Goal: Information Seeking & Learning: Learn about a topic

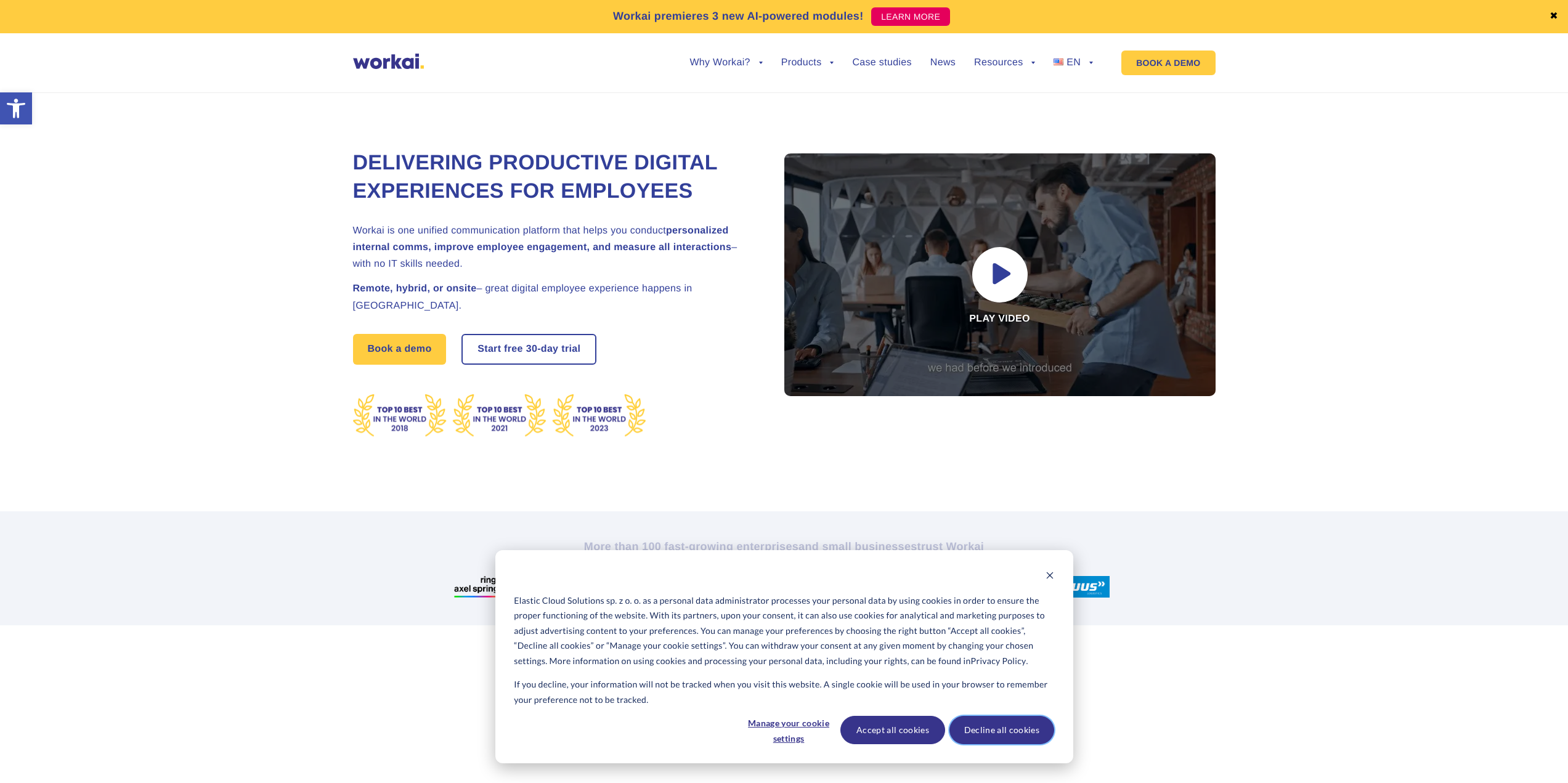
click at [1021, 737] on button "Decline all cookies" at bounding box center [1001, 730] width 105 height 28
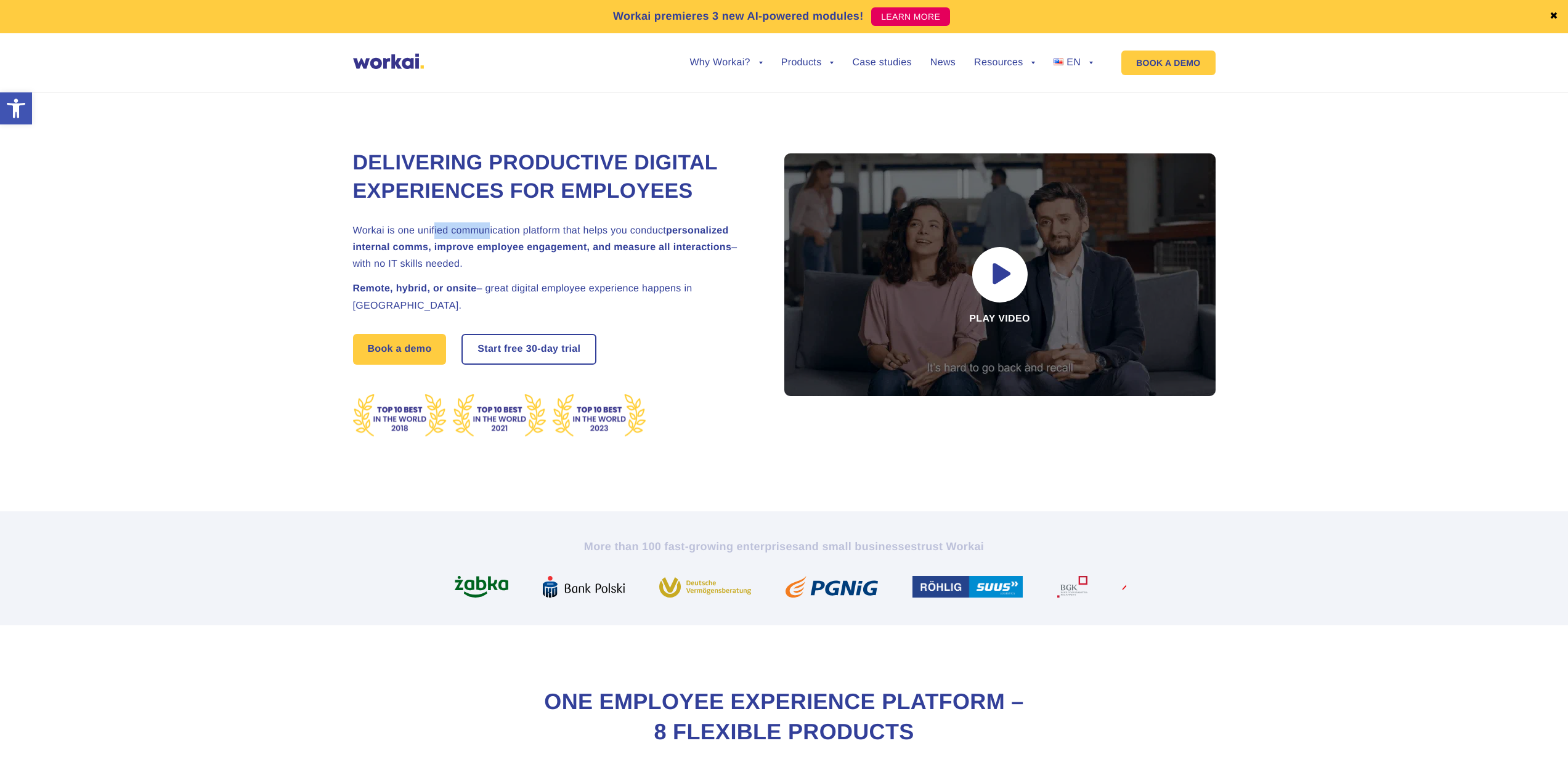
drag, startPoint x: 437, startPoint y: 260, endPoint x: 497, endPoint y: 267, distance: 60.4
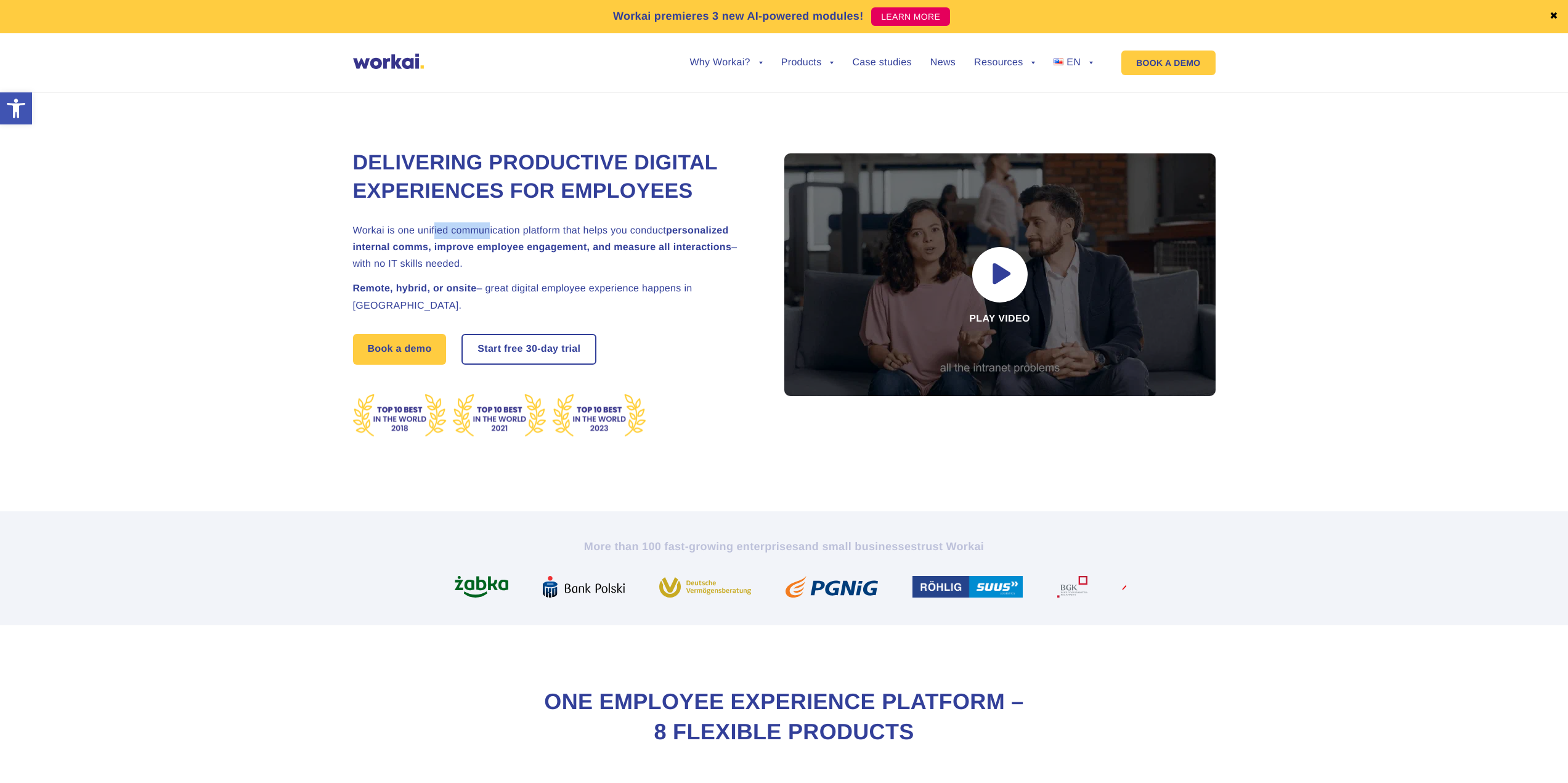
click at [497, 267] on h2 "Workai is one unified communication platform that helps you conduct personalize…" at bounding box center [553, 248] width 401 height 51
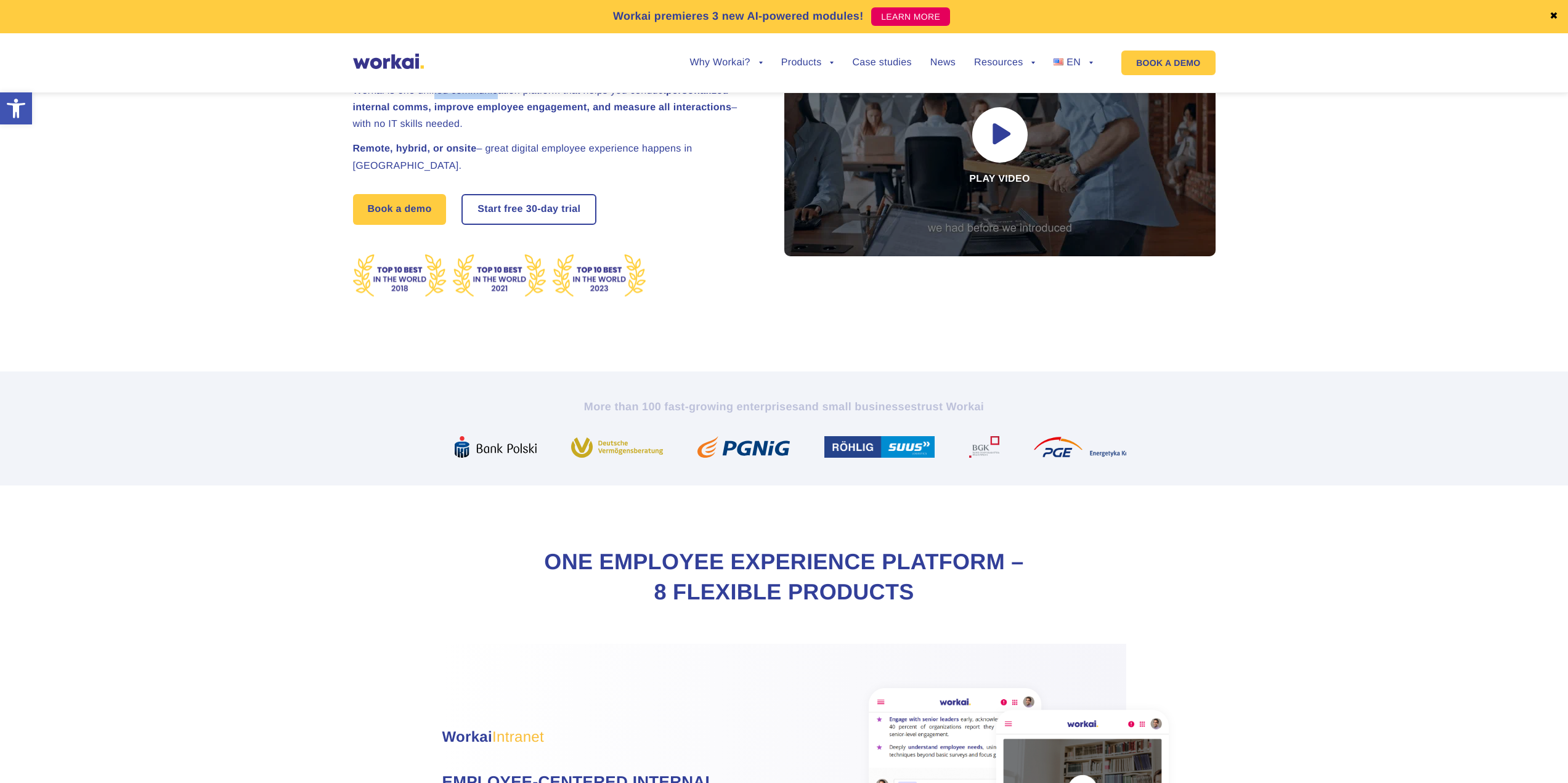
scroll to position [493, 0]
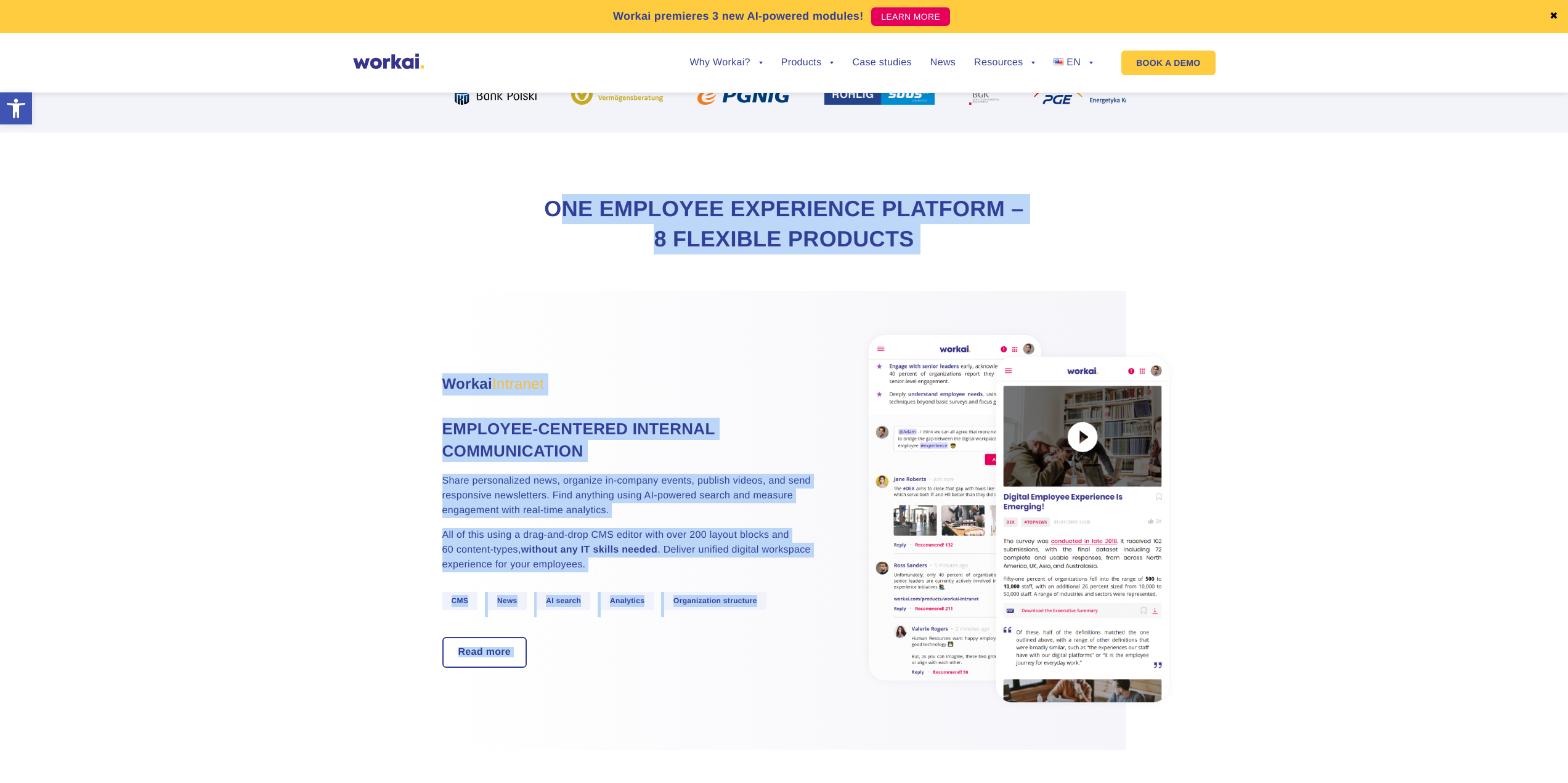
drag, startPoint x: 625, startPoint y: 221, endPoint x: 1128, endPoint y: 308, distance: 510.5
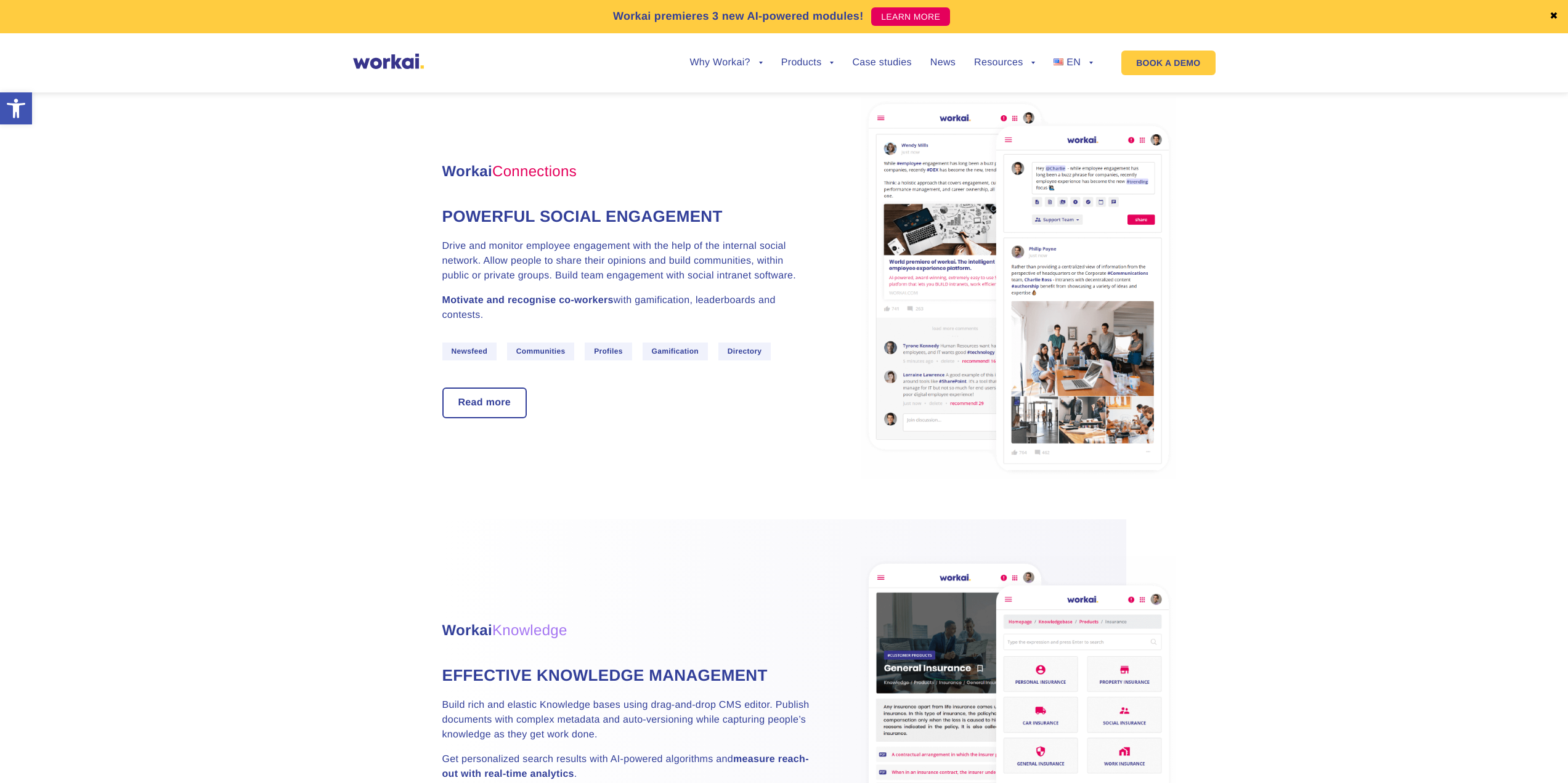
scroll to position [1232, 0]
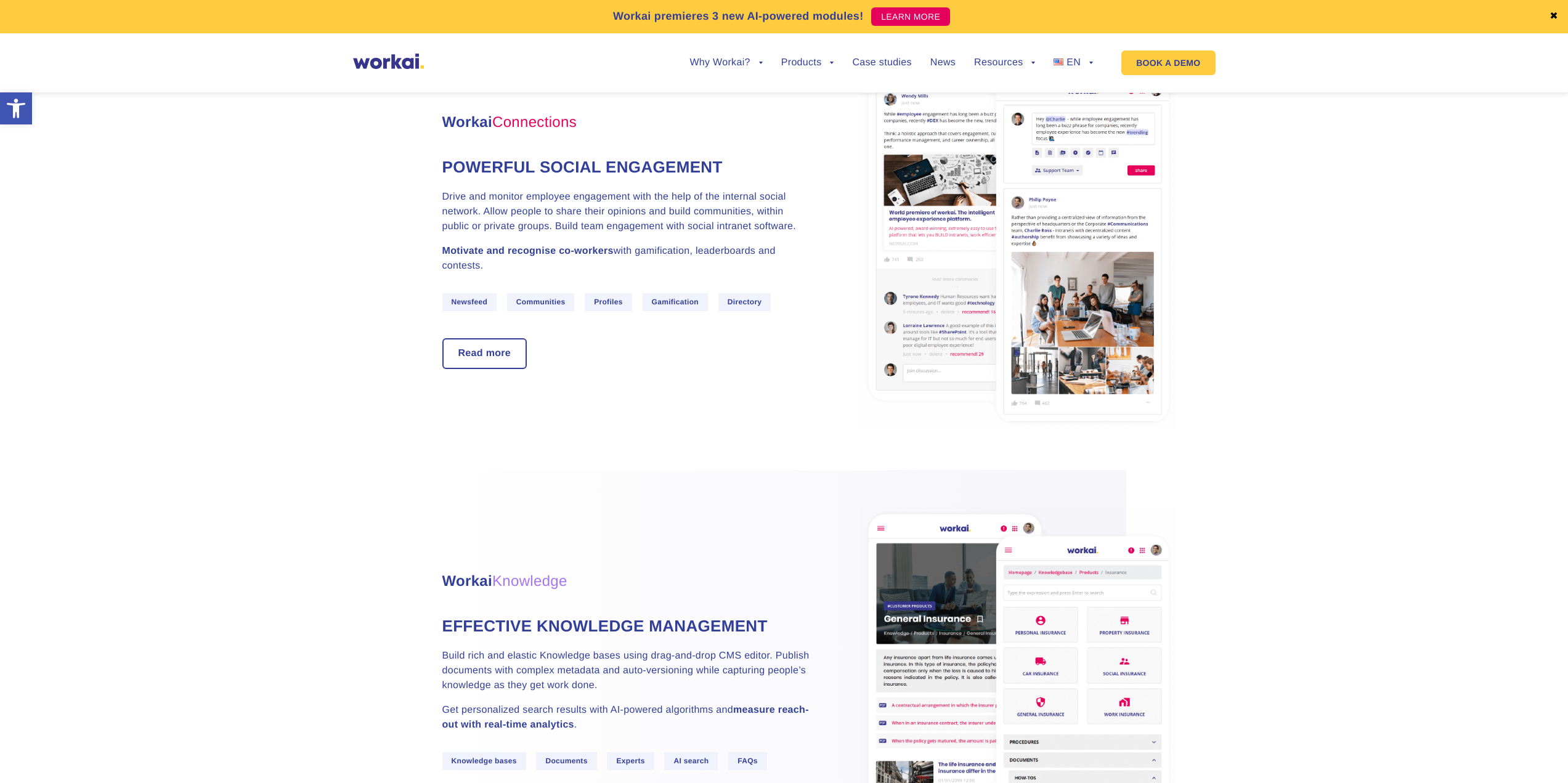
click at [696, 162] on div "Workai Connections Powerful social engagement Drive and monitor employee engage…" at bounding box center [626, 240] width 370 height 257
drag, startPoint x: 450, startPoint y: 225, endPoint x: 436, endPoint y: 225, distance: 14.0
drag, startPoint x: 537, startPoint y: 227, endPoint x: 648, endPoint y: 234, distance: 111.2
click at [539, 227] on p "Drive and monitor employee engagement with the help of the internal social netw…" at bounding box center [626, 211] width 370 height 44
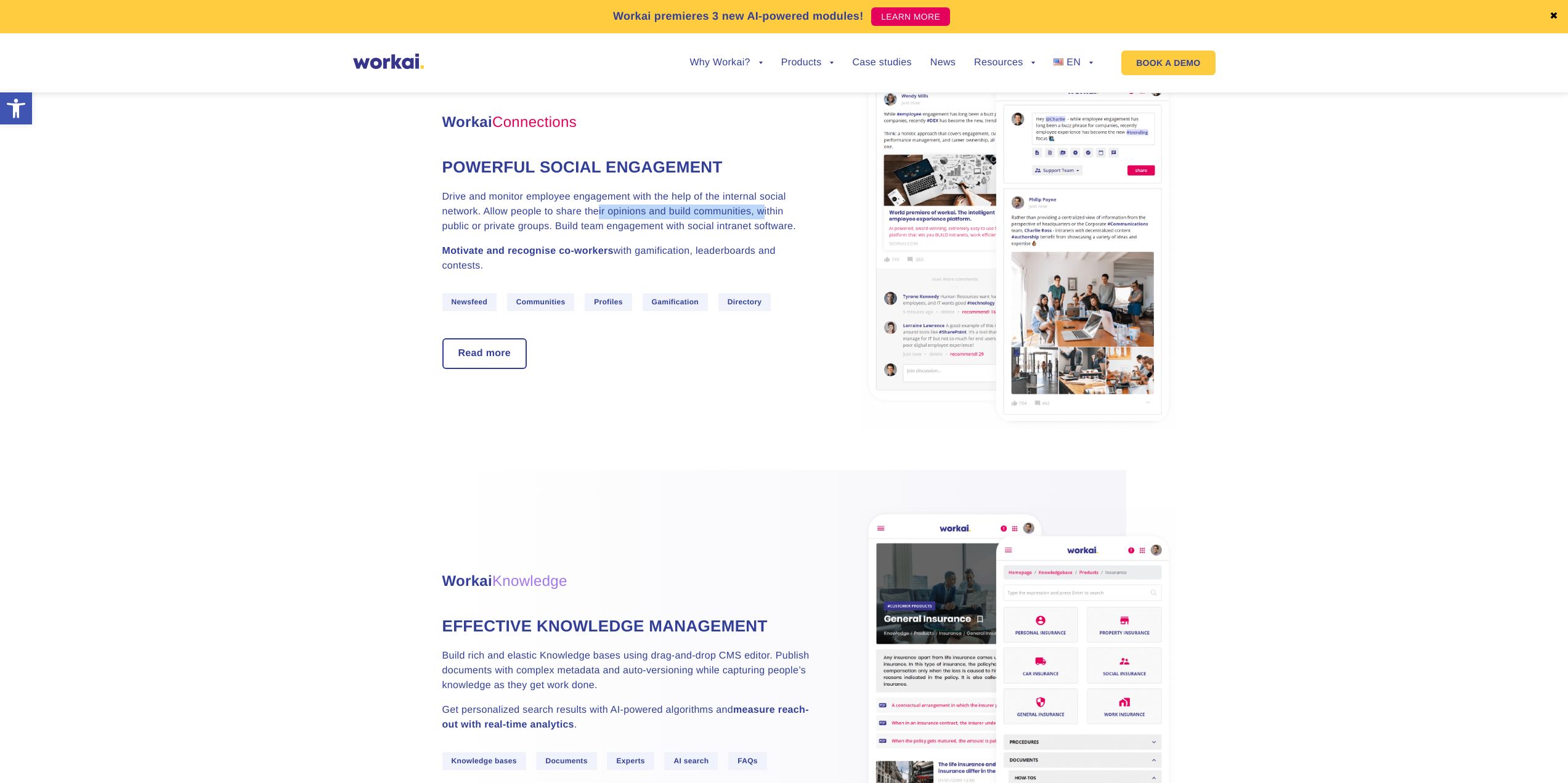
drag, startPoint x: 746, startPoint y: 228, endPoint x: 790, endPoint y: 234, distance: 44.4
click at [789, 232] on p "Drive and monitor employee engagement with the help of the internal social netw…" at bounding box center [626, 211] width 370 height 44
click at [620, 234] on p "Drive and monitor employee engagement with the help of the internal social netw…" at bounding box center [626, 211] width 370 height 44
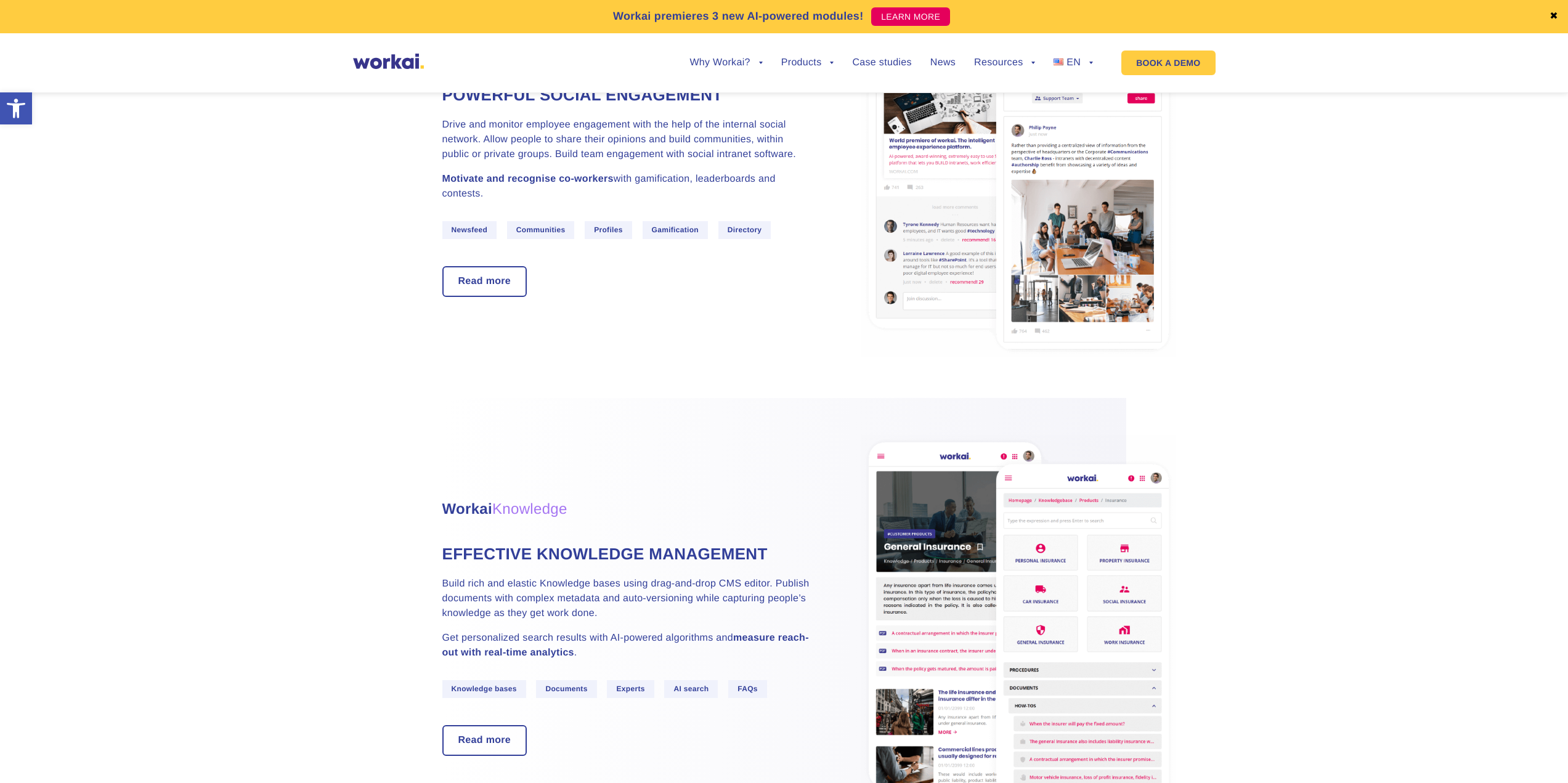
scroll to position [1540, 0]
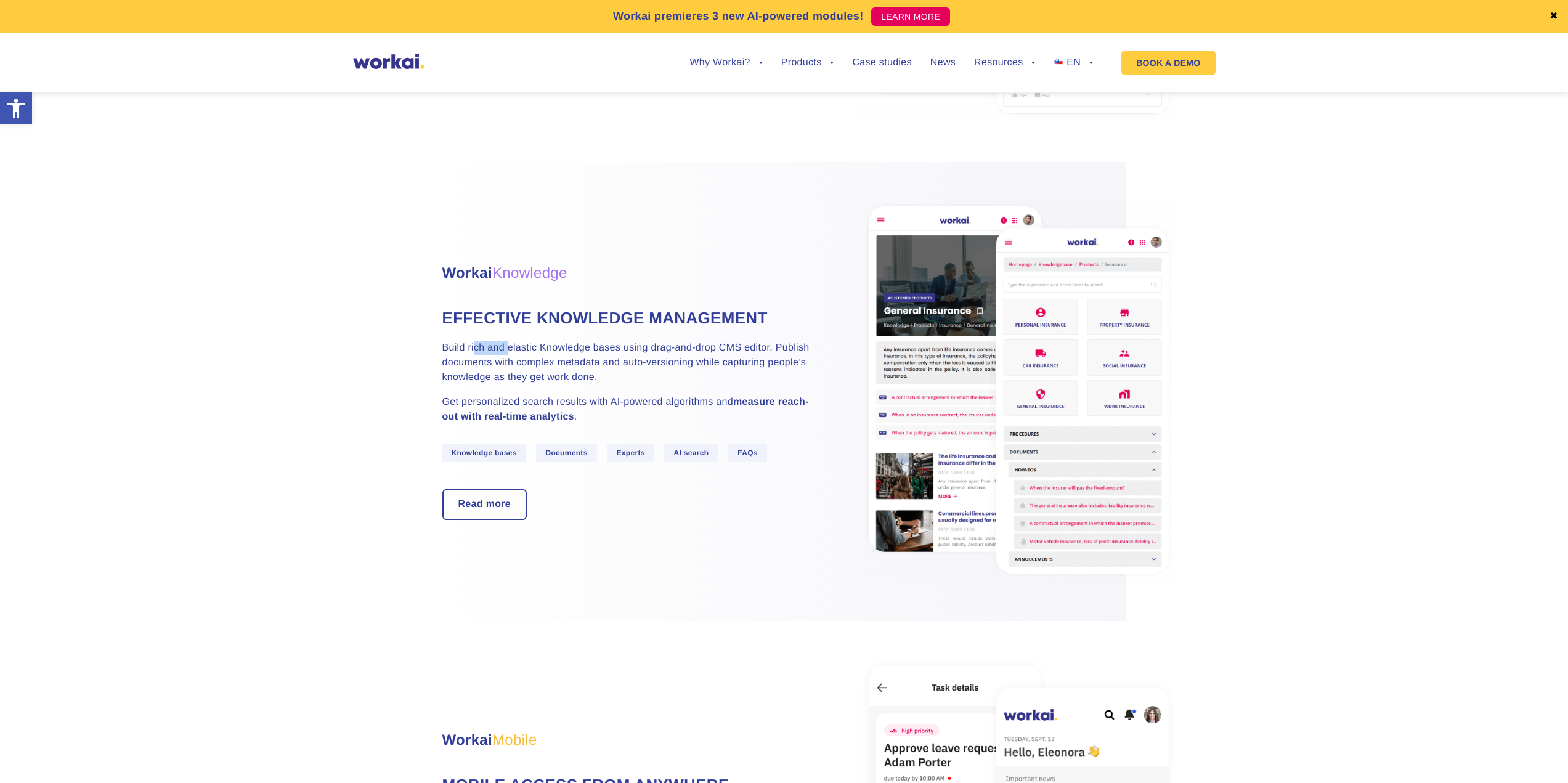
click at [576, 366] on p "Build rich and elastic Knowledge bases using drag-and-drop CMS editor. Publish …" at bounding box center [626, 363] width 370 height 44
click at [591, 368] on p "Build rich and elastic Knowledge bases using drag-and-drop CMS editor. Publish …" at bounding box center [626, 363] width 370 height 44
